Goal: Check status: Check status

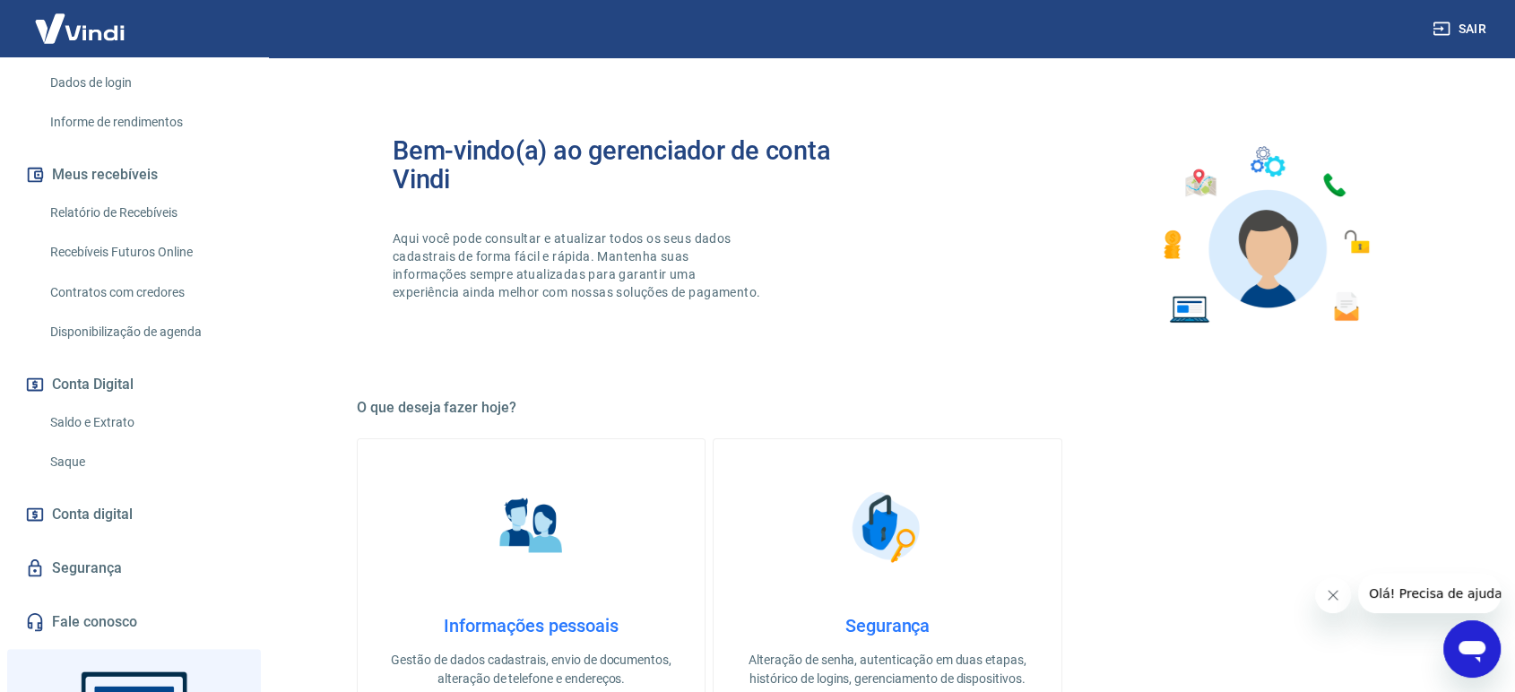
scroll to position [298, 0]
click at [156, 199] on link "Relatório de Recebíveis" at bounding box center [144, 208] width 203 height 37
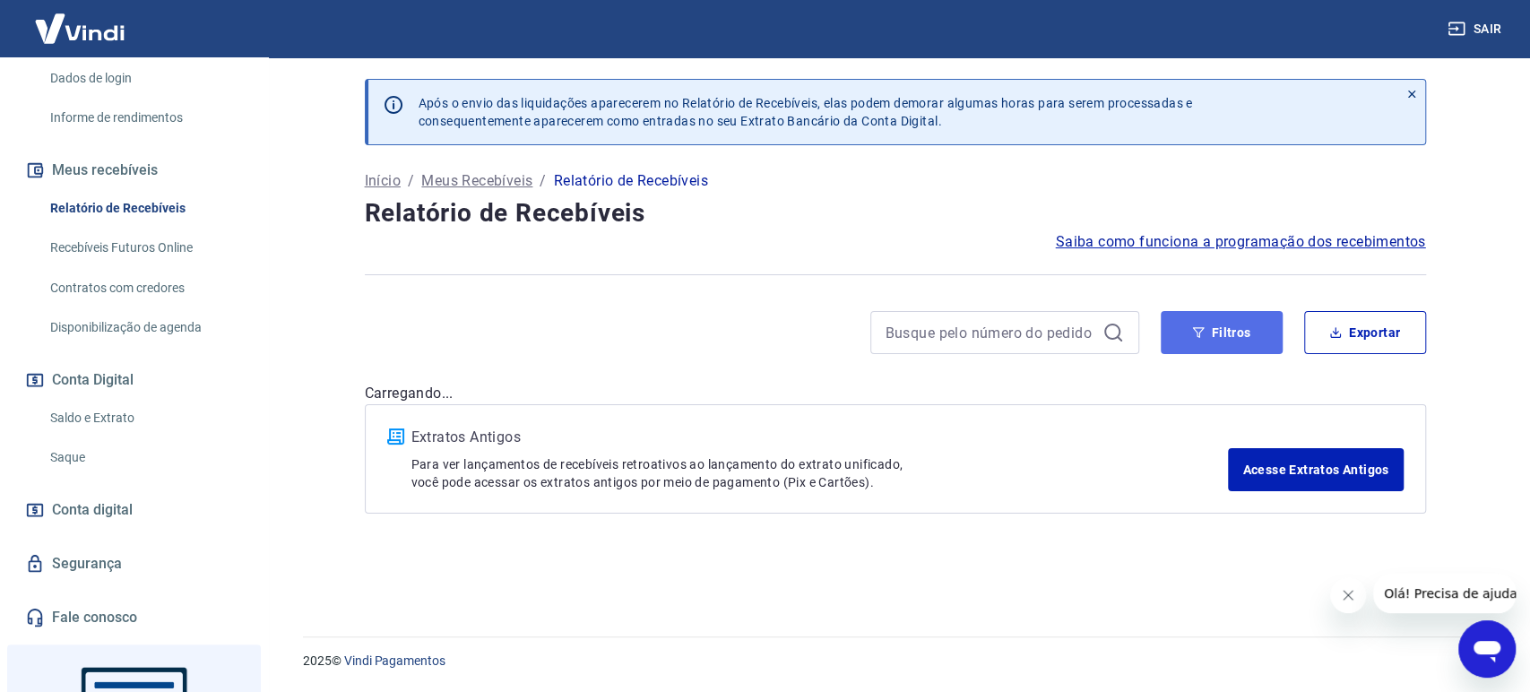
click at [1220, 326] on button "Filtros" at bounding box center [1222, 332] width 122 height 43
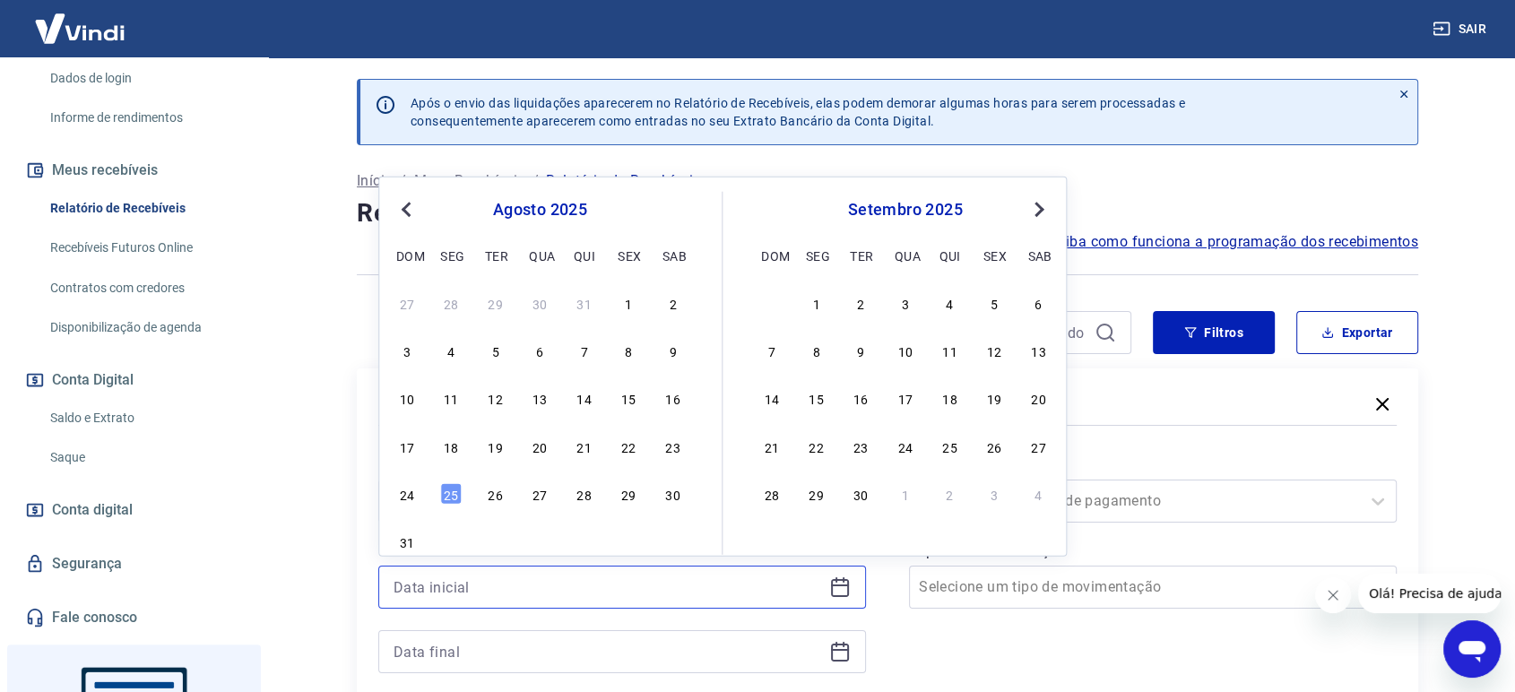
click at [591, 576] on input at bounding box center [607, 587] width 428 height 27
click at [444, 496] on div "25" at bounding box center [451, 494] width 22 height 22
type input "[DATE]"
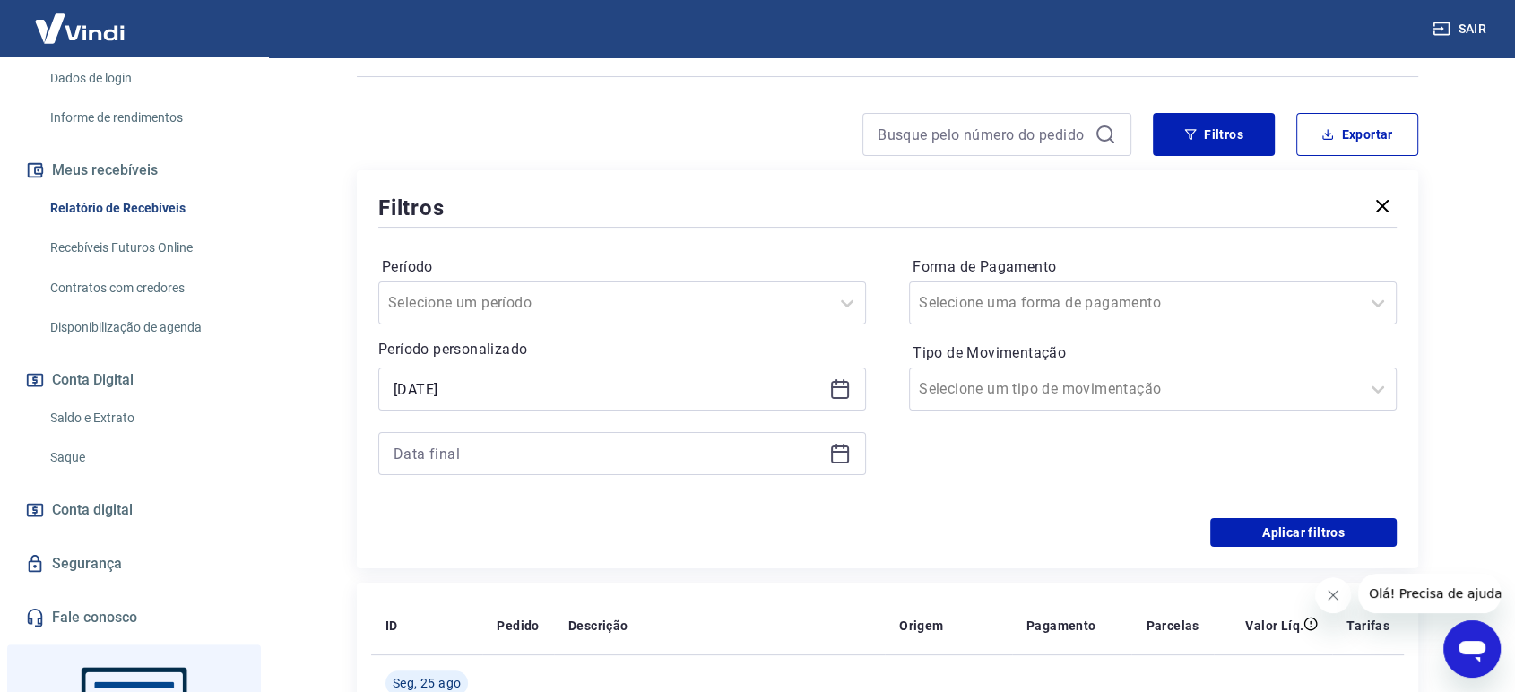
scroll to position [199, 0]
click at [515, 438] on div at bounding box center [622, 452] width 488 height 43
click at [511, 466] on div at bounding box center [622, 452] width 488 height 43
click at [509, 431] on div at bounding box center [622, 452] width 488 height 43
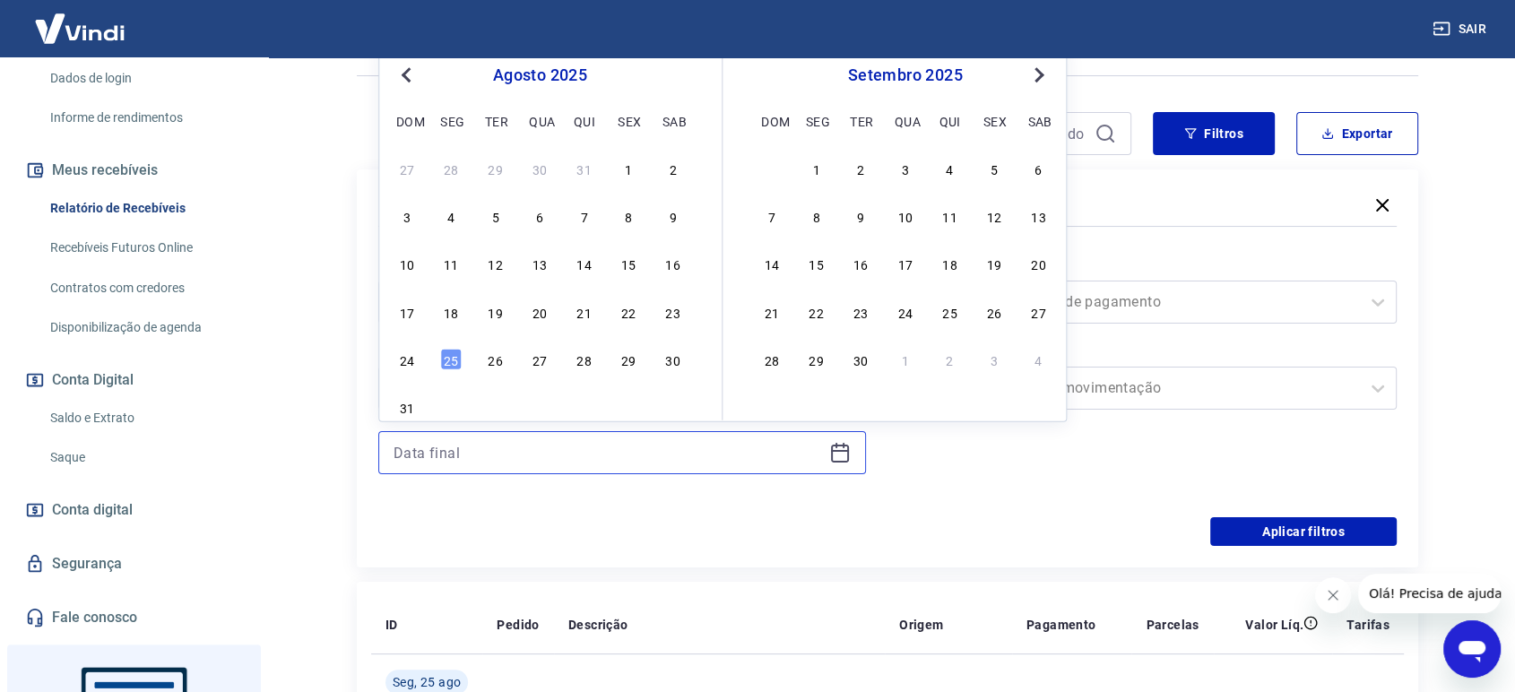
click at [511, 458] on input at bounding box center [607, 452] width 428 height 27
click at [452, 357] on div "25" at bounding box center [451, 360] width 22 height 22
type input "[DATE]"
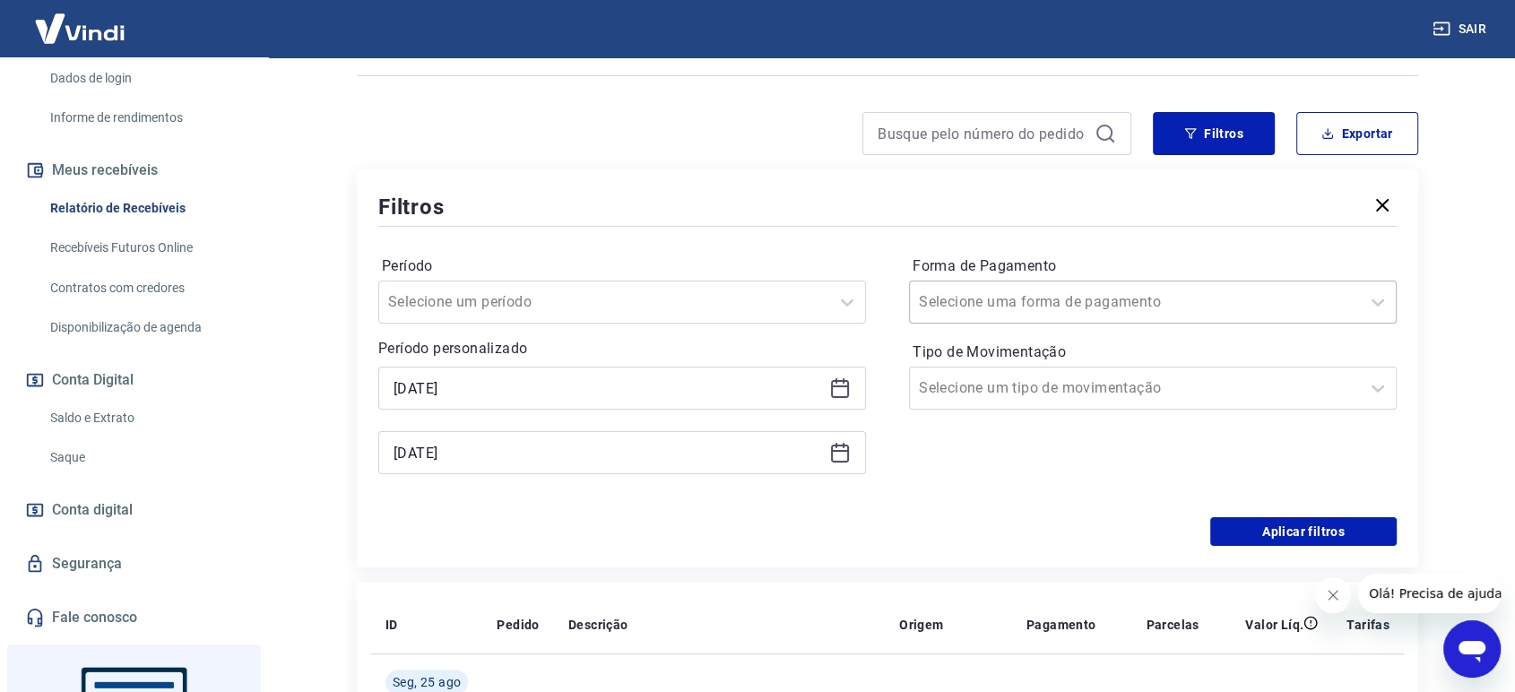
click at [1055, 295] on input "Forma de Pagamento" at bounding box center [1009, 302] width 181 height 22
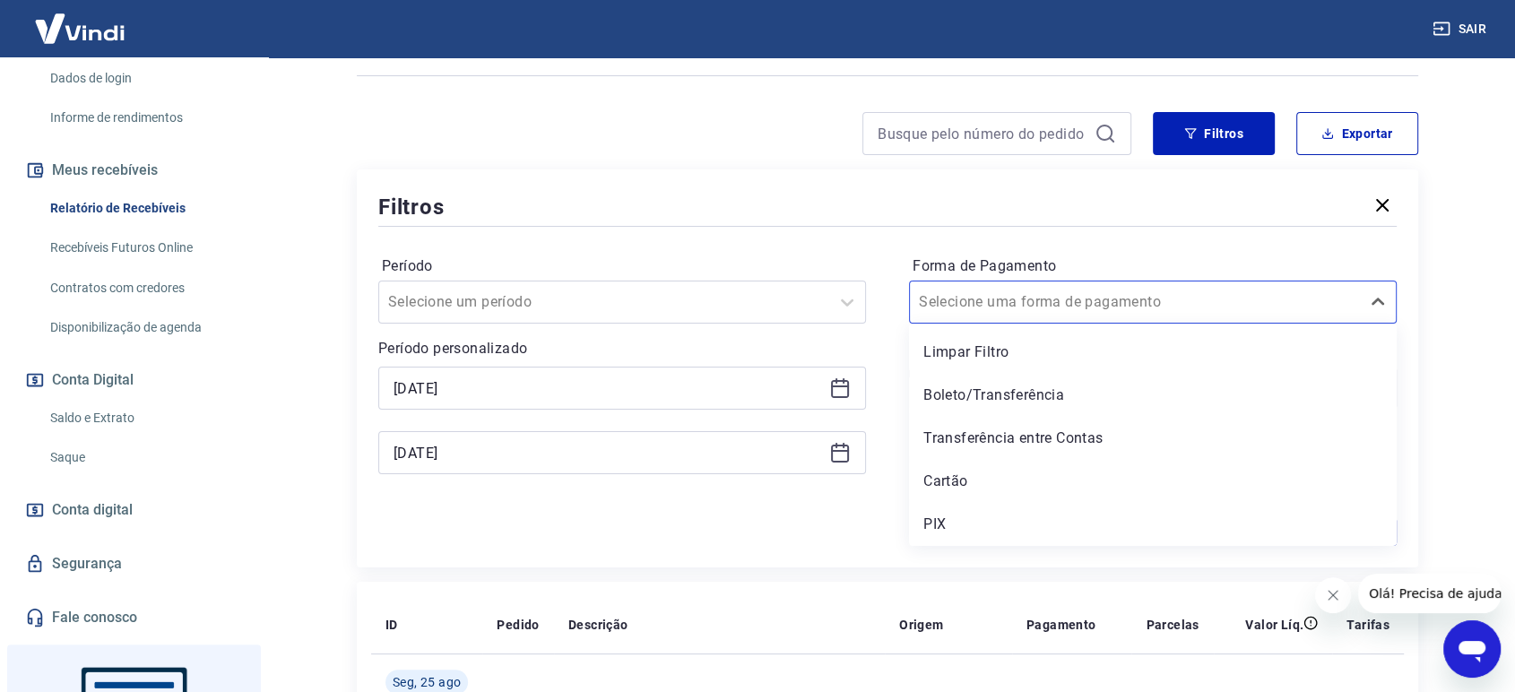
drag, startPoint x: 972, startPoint y: 516, endPoint x: 1198, endPoint y: 505, distance: 226.1
click at [974, 517] on div "PIX" at bounding box center [1153, 524] width 488 height 36
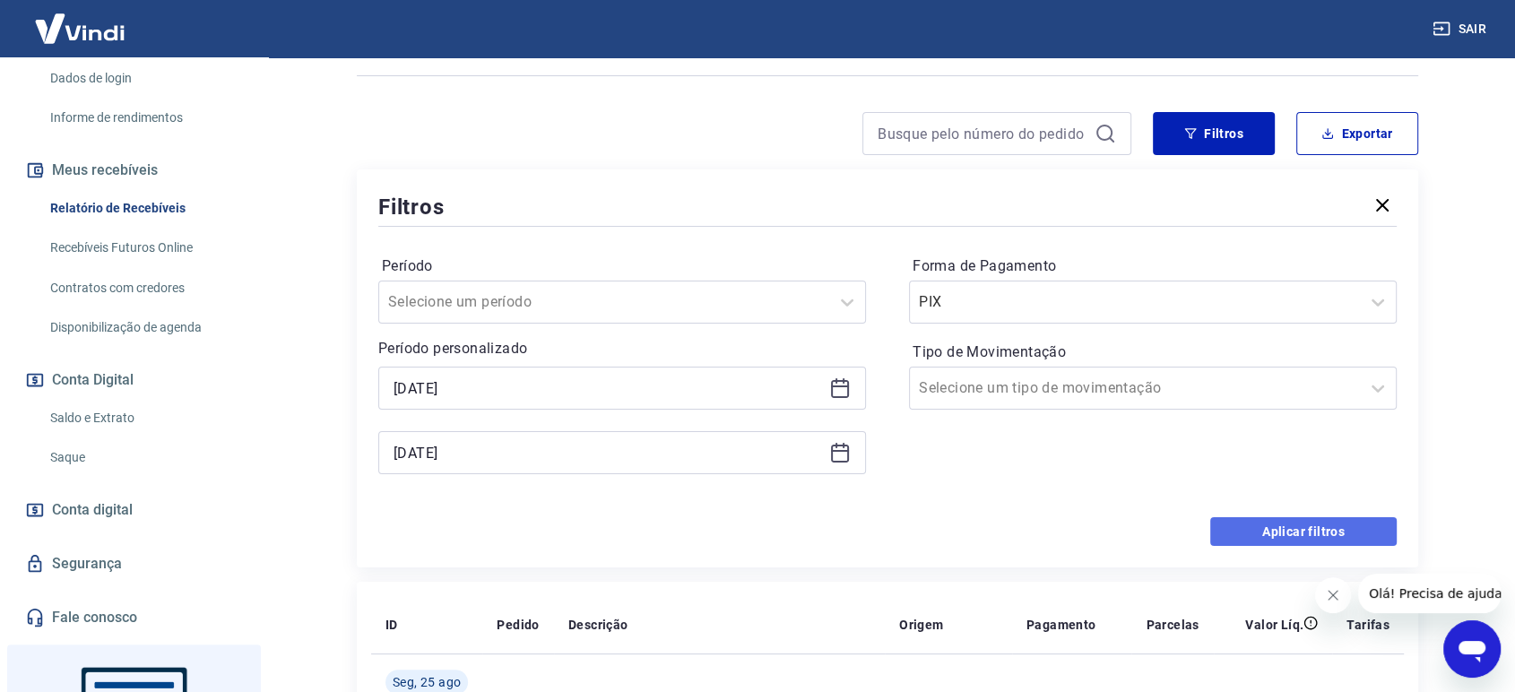
click at [1276, 526] on button "Aplicar filtros" at bounding box center [1303, 531] width 186 height 29
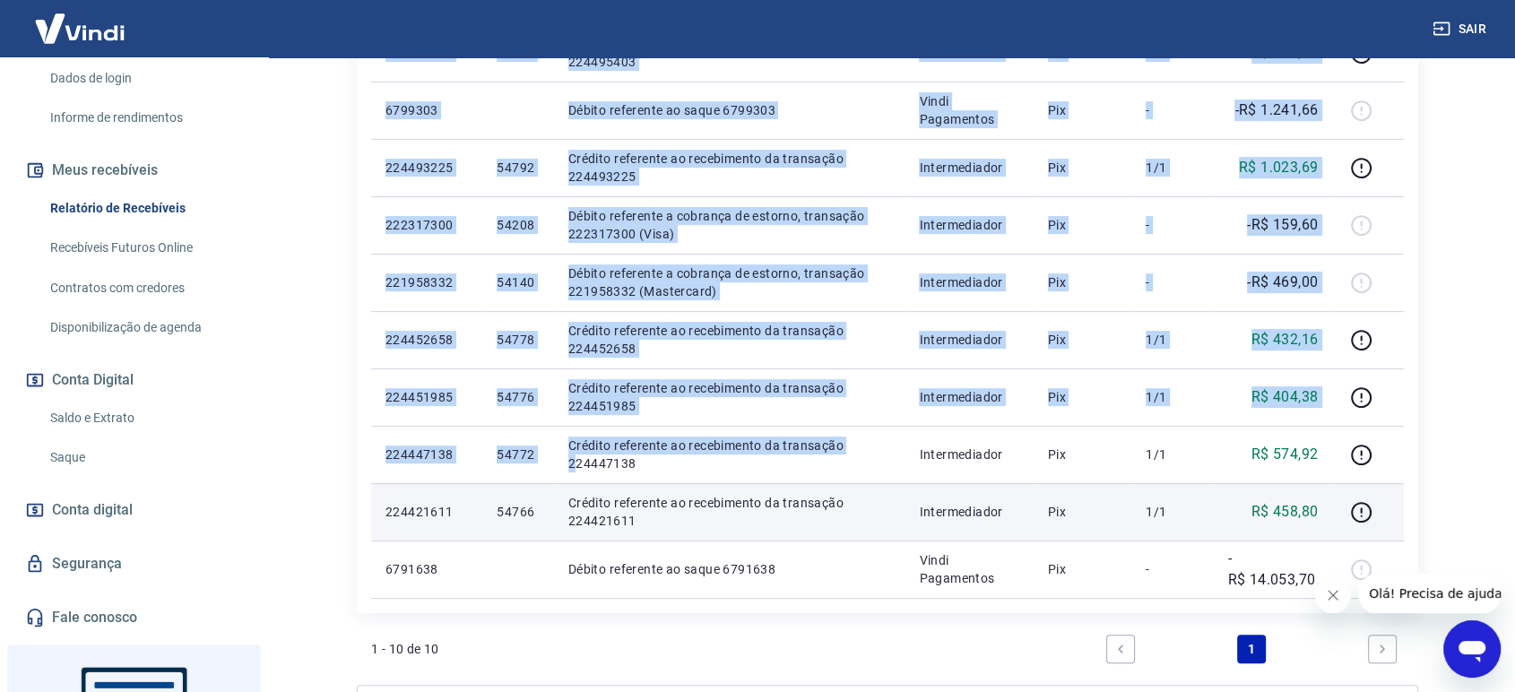
scroll to position [497, 0]
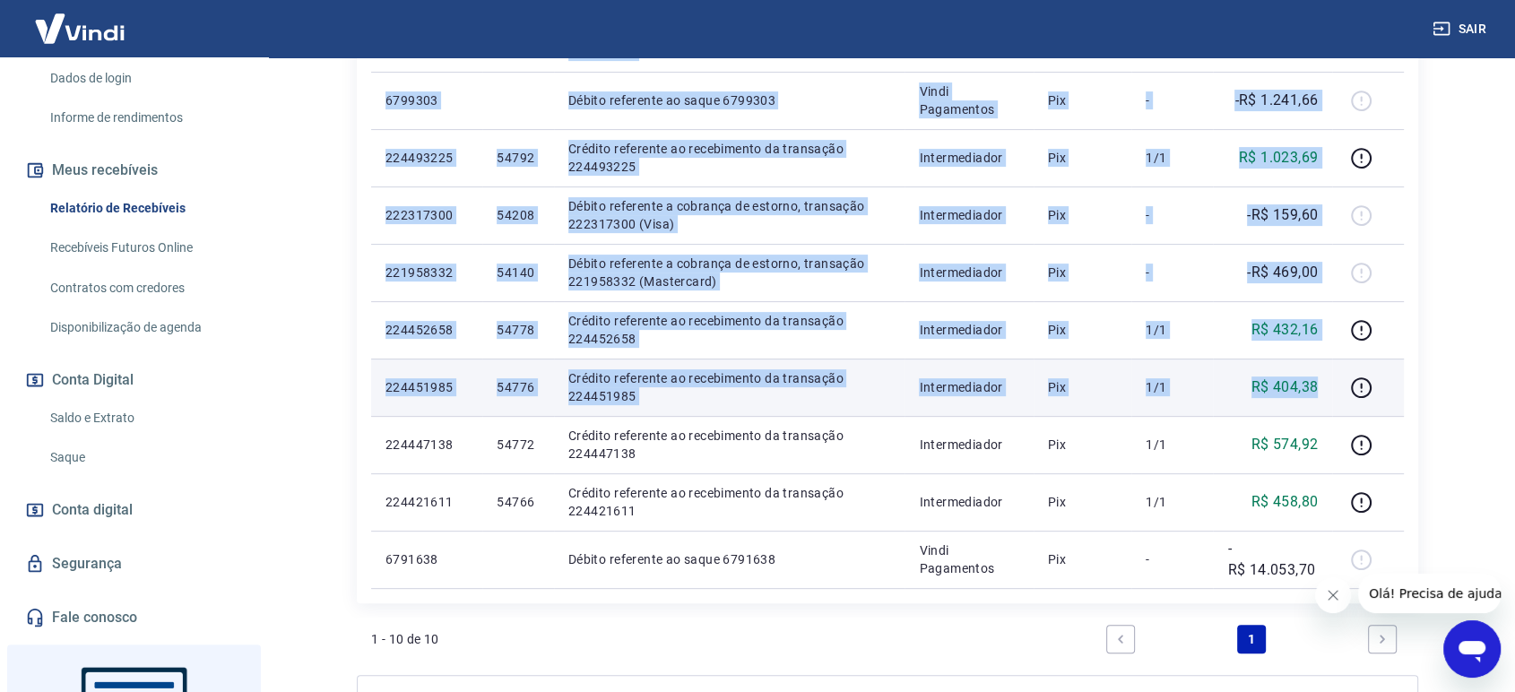
drag, startPoint x: 381, startPoint y: 234, endPoint x: 1328, endPoint y: 396, distance: 961.0
click at [1328, 396] on tbody "[DATE] 224495403 54794 Crédito referente ao recebimento da transação 224495403 …" at bounding box center [887, 272] width 1032 height 631
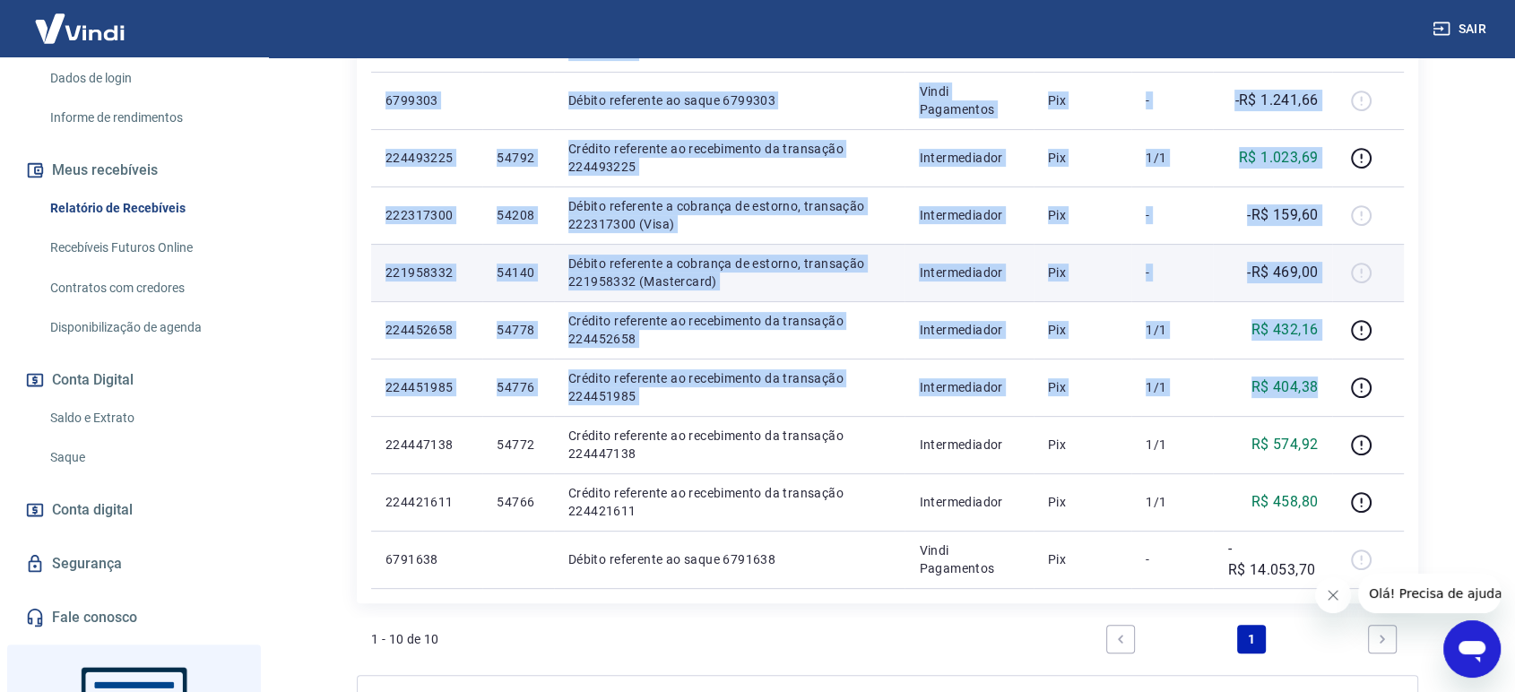
copy tbody "224495403 54794 Crédito referente ao recebimento da transação 224495403 Interme…"
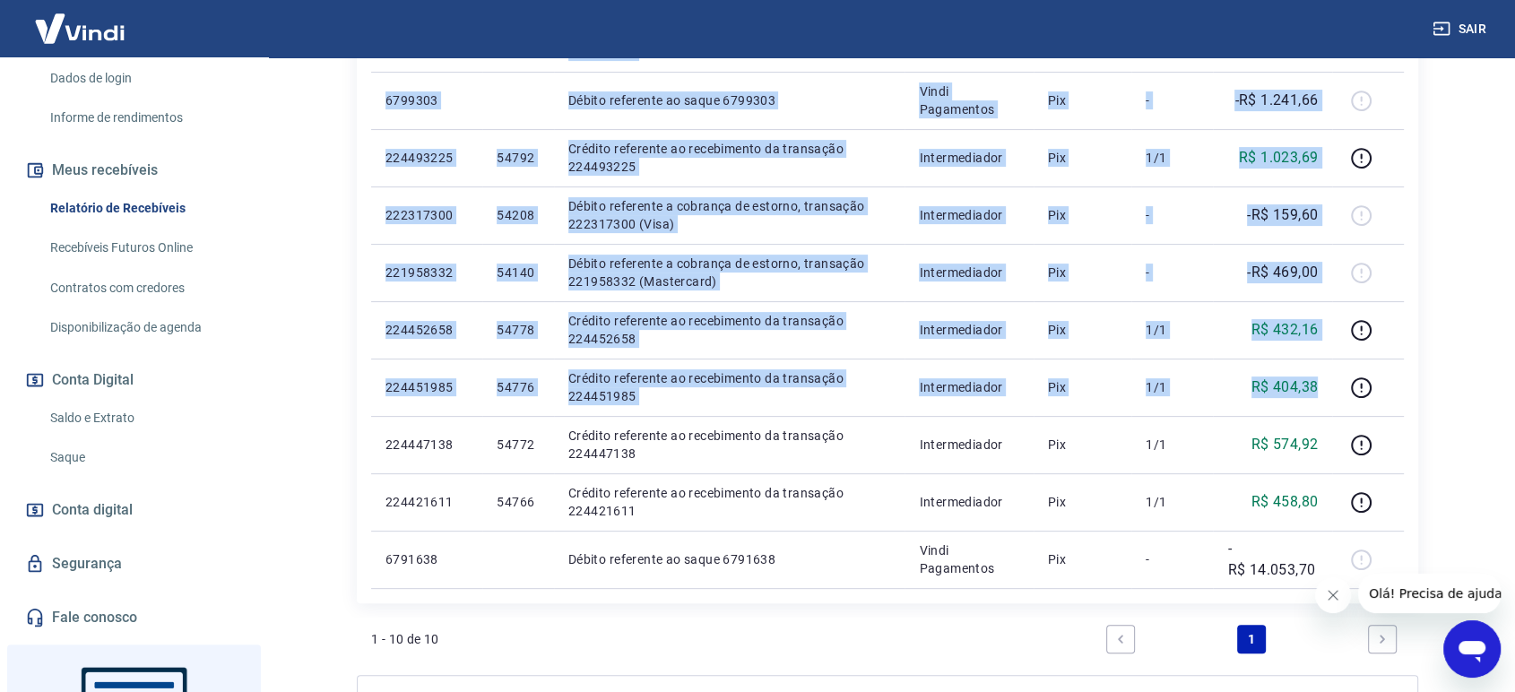
click at [143, 247] on link "Recebíveis Futuros Online" at bounding box center [144, 247] width 203 height 37
